Goal: Task Accomplishment & Management: Use online tool/utility

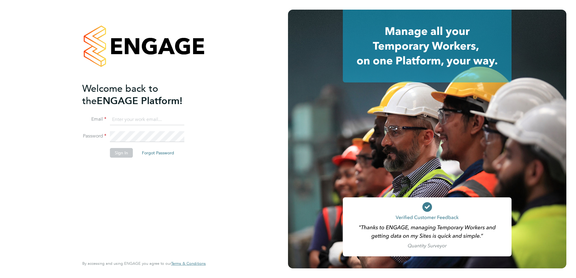
type input "paul.marcus@vistry.co.uk"
click at [118, 151] on button "Sign In" at bounding box center [121, 153] width 23 height 10
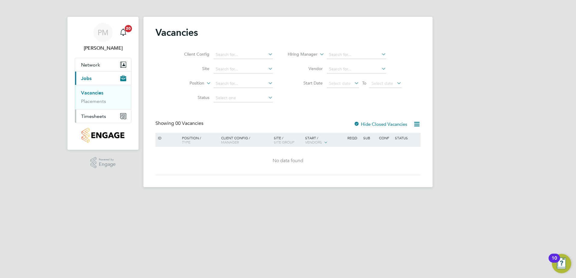
click at [93, 115] on span "Timesheets" at bounding box center [93, 117] width 25 height 6
click at [91, 104] on link "Timesheets" at bounding box center [93, 107] width 25 height 6
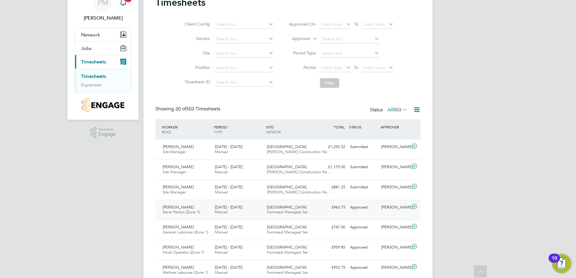
click at [179, 209] on span "[PERSON_NAME]" at bounding box center [178, 207] width 31 height 5
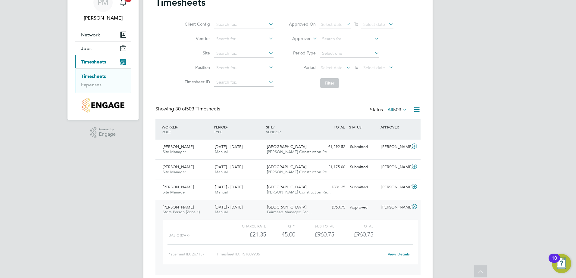
click at [408, 255] on link "View Details" at bounding box center [399, 254] width 22 height 5
